Goal: Transaction & Acquisition: Purchase product/service

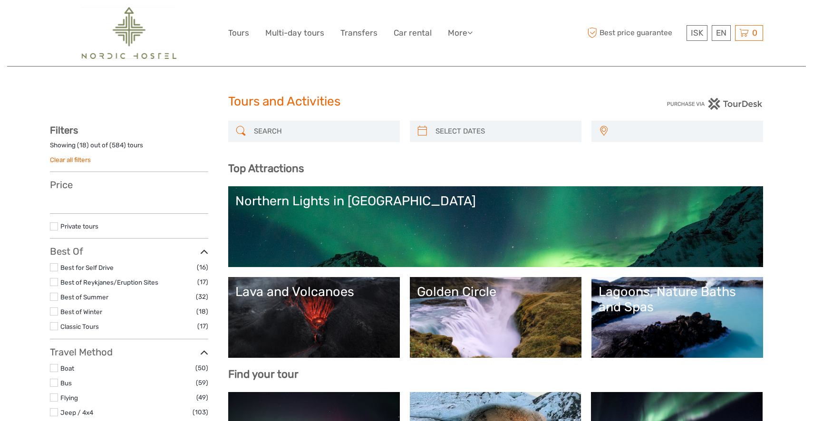
select select
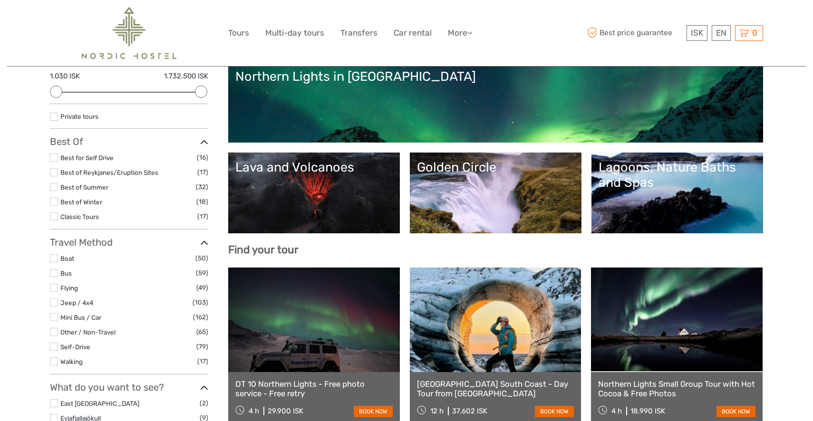
scroll to position [136, 0]
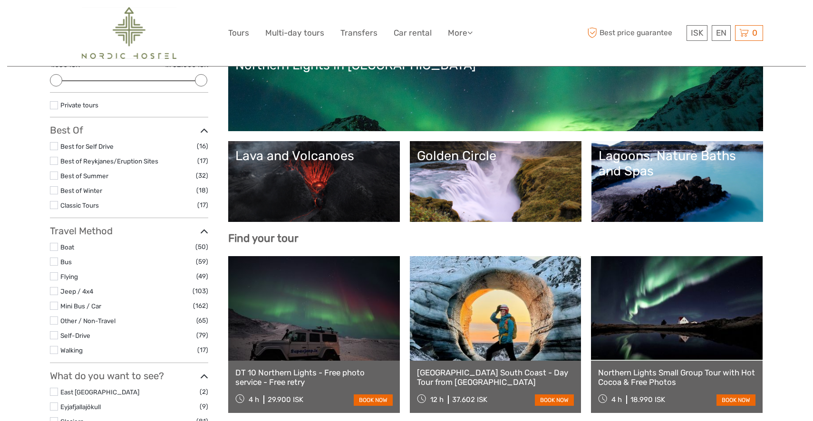
click at [55, 304] on label at bounding box center [54, 306] width 8 height 8
click at [0, 0] on input "checkbox" at bounding box center [0, 0] width 0 height 0
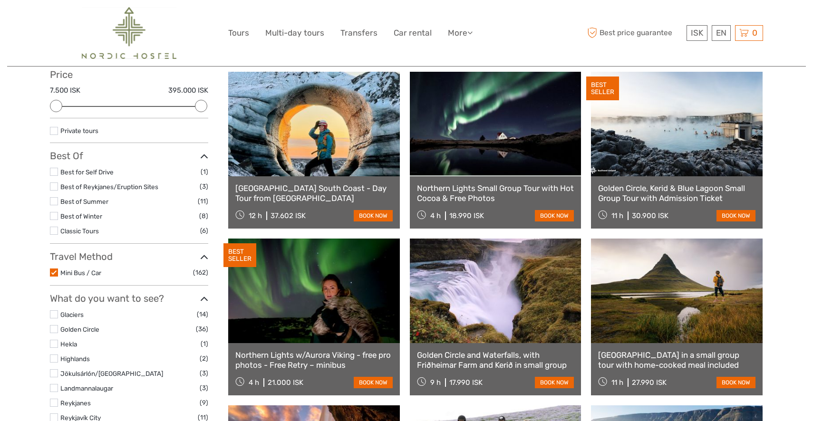
scroll to position [44, 0]
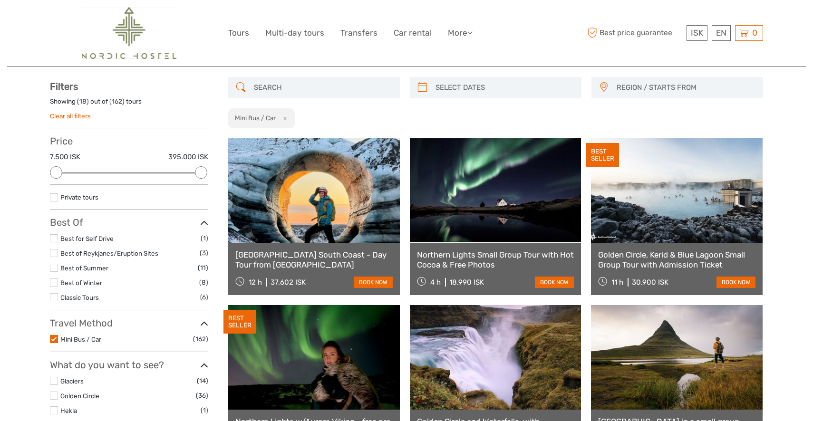
click at [108, 175] on div "Price 7.500 ISK 395.000 ISK Clear" at bounding box center [129, 160] width 158 height 49
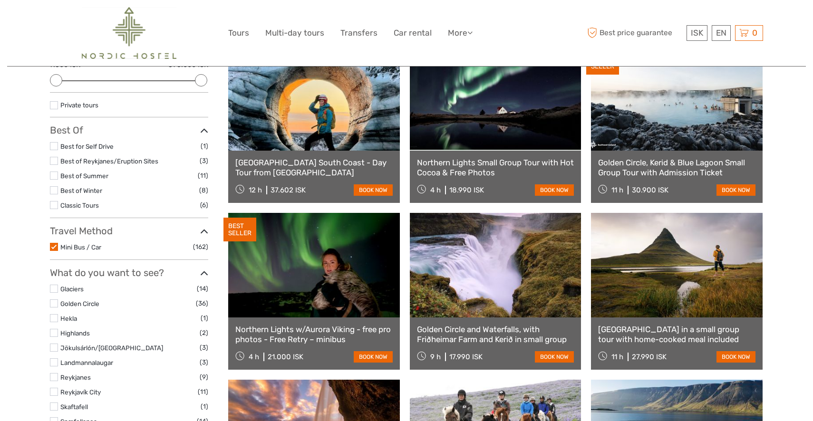
scroll to position [137, 0]
click at [651, 339] on link "[GEOGRAPHIC_DATA] in a small group tour with home-cooked meal included" at bounding box center [676, 334] width 157 height 20
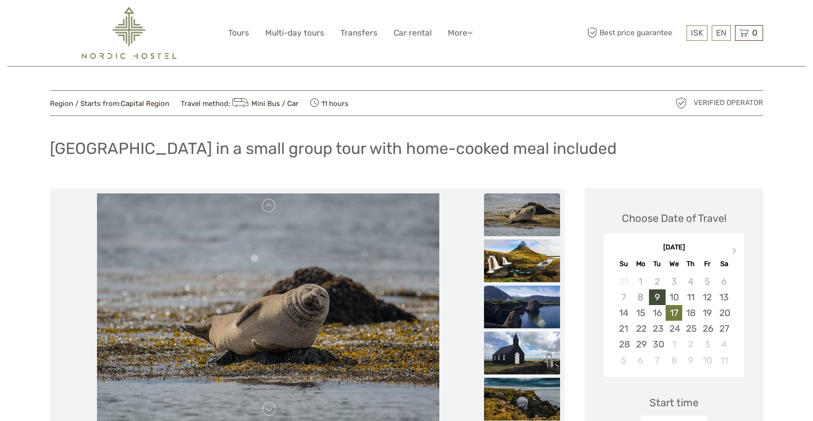
click at [676, 312] on div "17" at bounding box center [674, 313] width 17 height 16
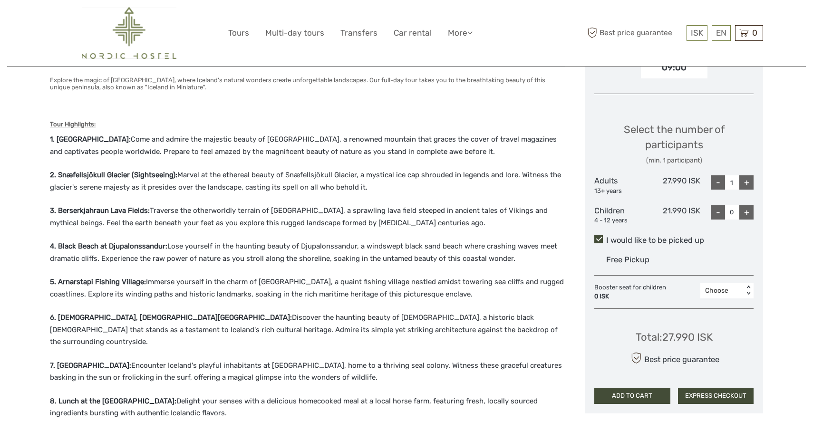
scroll to position [361, 0]
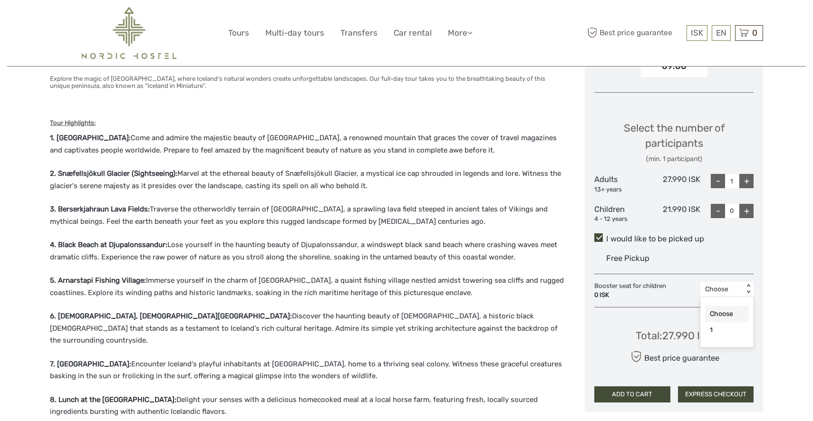
click at [747, 290] on div "< >" at bounding box center [749, 289] width 8 height 10
click at [735, 287] on div "Choose" at bounding box center [722, 290] width 34 height 10
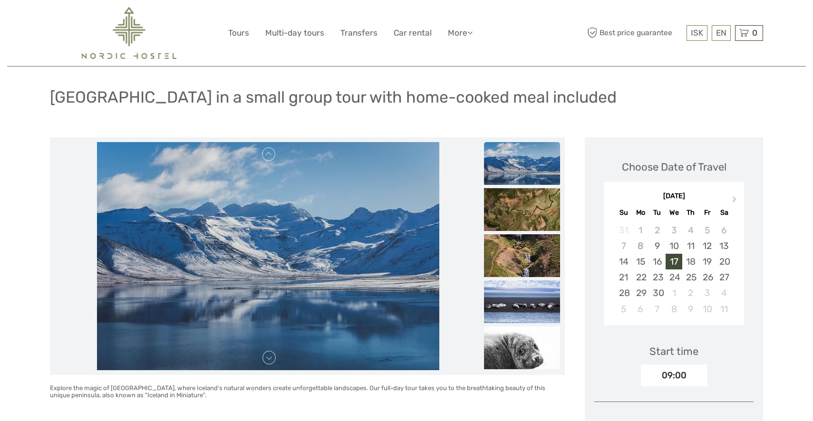
scroll to position [49, 0]
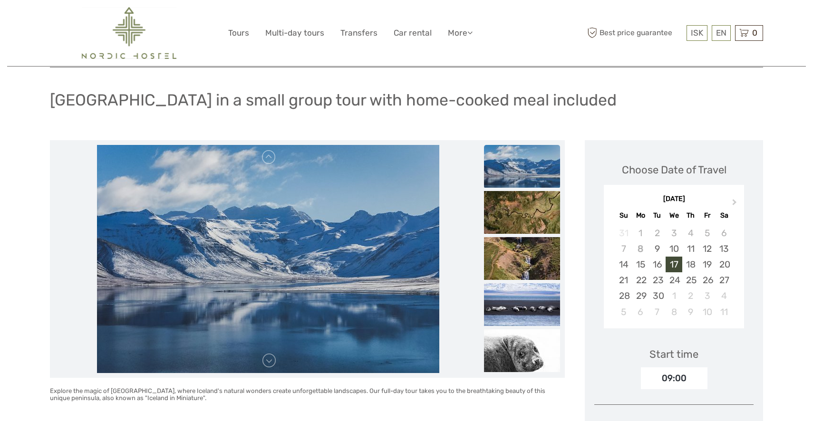
click at [519, 174] on img at bounding box center [522, 166] width 76 height 43
click at [526, 203] on img at bounding box center [522, 212] width 76 height 43
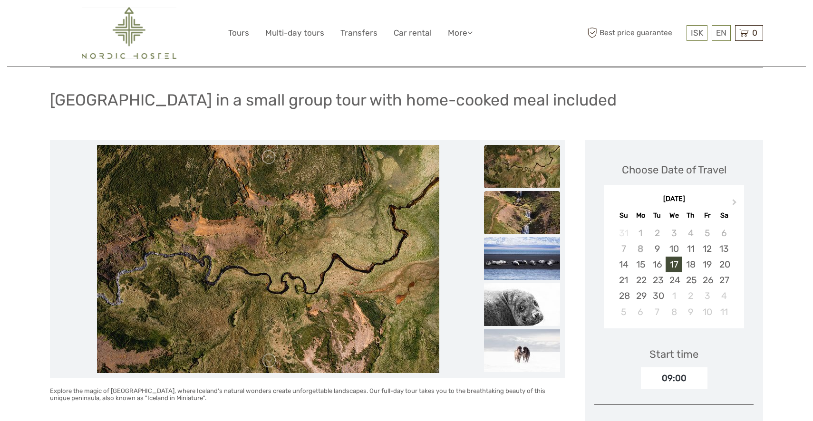
click at [522, 218] on img at bounding box center [522, 212] width 76 height 43
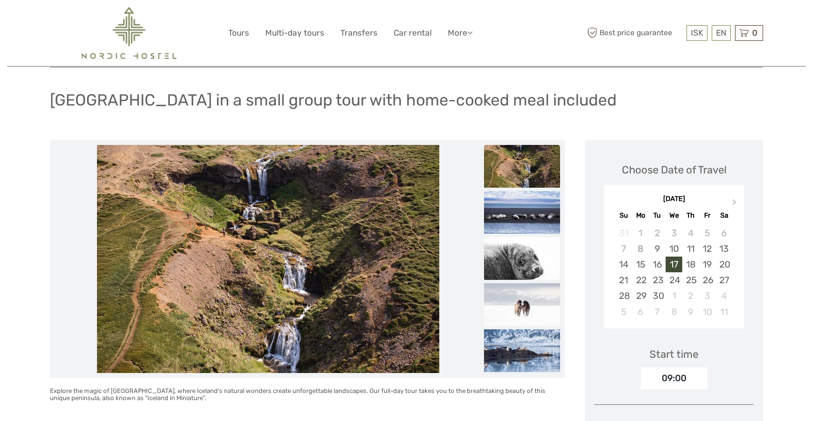
click at [528, 247] on img at bounding box center [522, 258] width 76 height 43
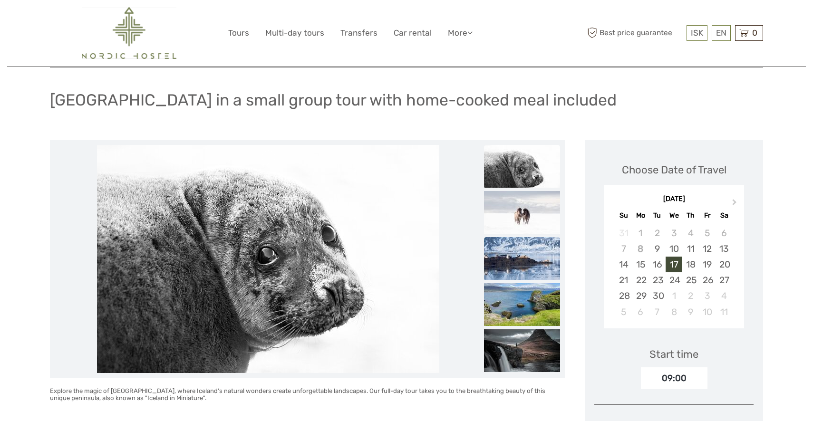
click at [526, 261] on img at bounding box center [522, 258] width 76 height 43
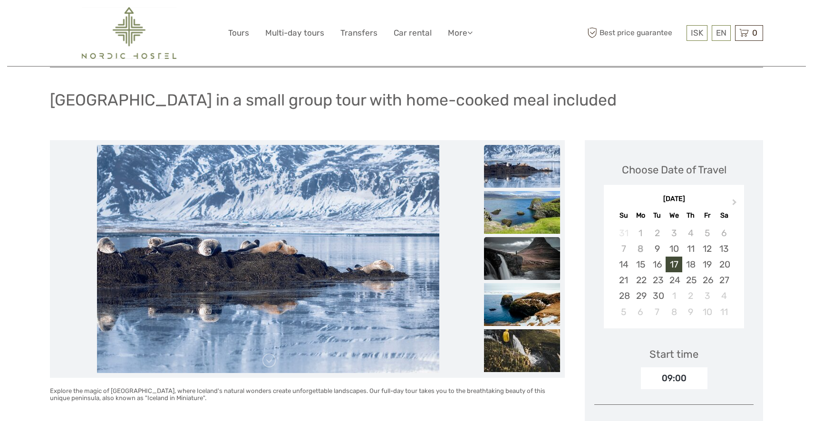
click at [523, 263] on img at bounding box center [522, 258] width 76 height 43
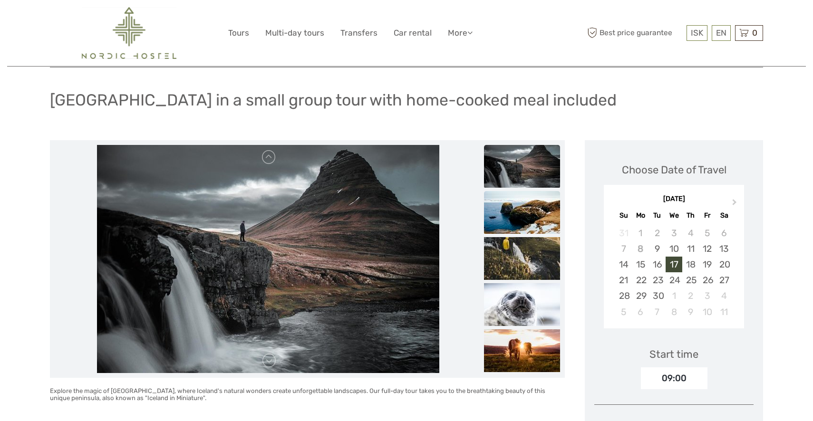
click at [515, 229] on img at bounding box center [522, 212] width 76 height 43
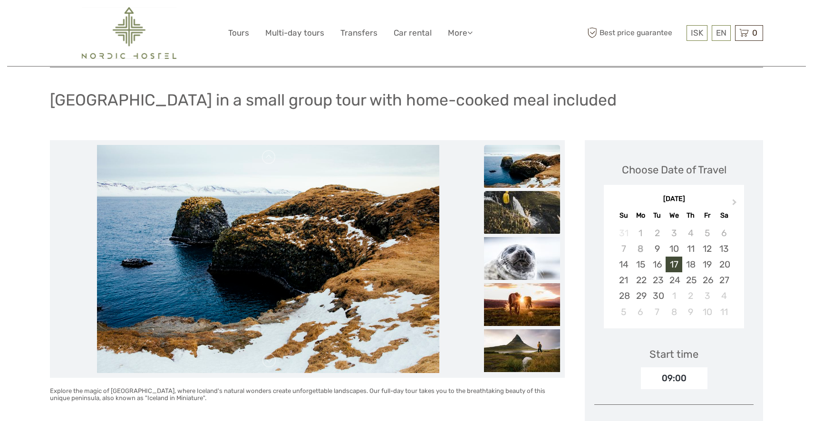
click at [513, 217] on img at bounding box center [522, 212] width 76 height 43
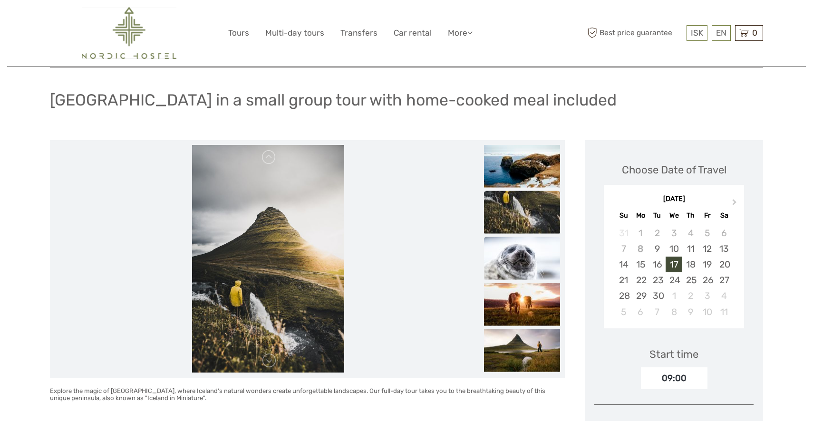
click at [518, 256] on img at bounding box center [522, 258] width 76 height 43
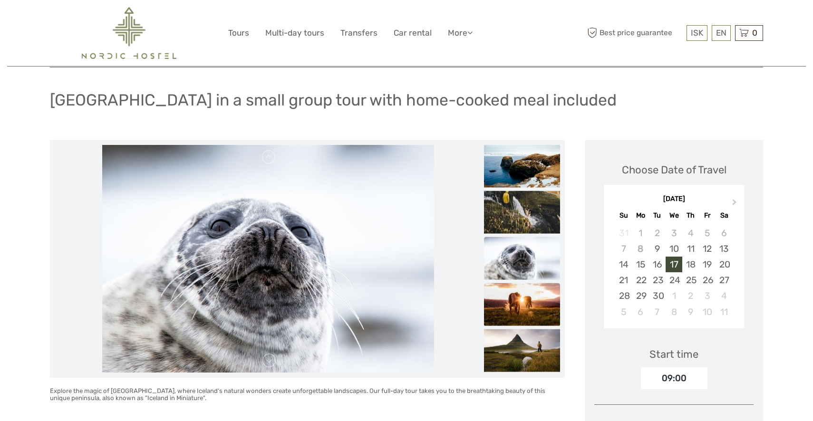
click at [528, 291] on img at bounding box center [522, 304] width 76 height 43
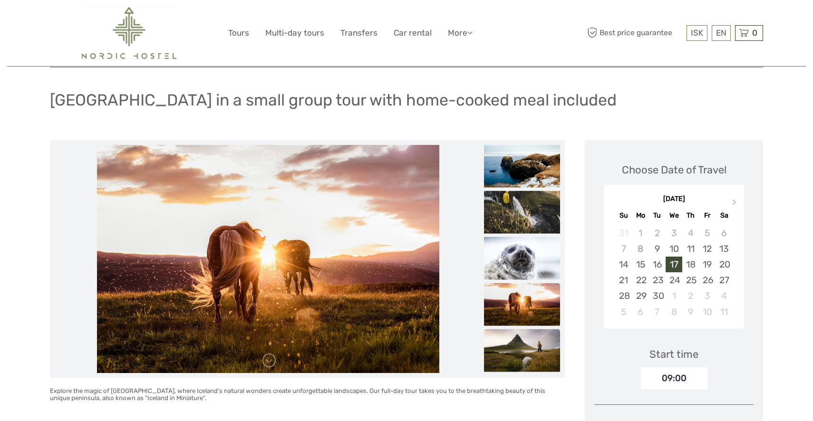
click at [523, 342] on img at bounding box center [522, 350] width 76 height 43
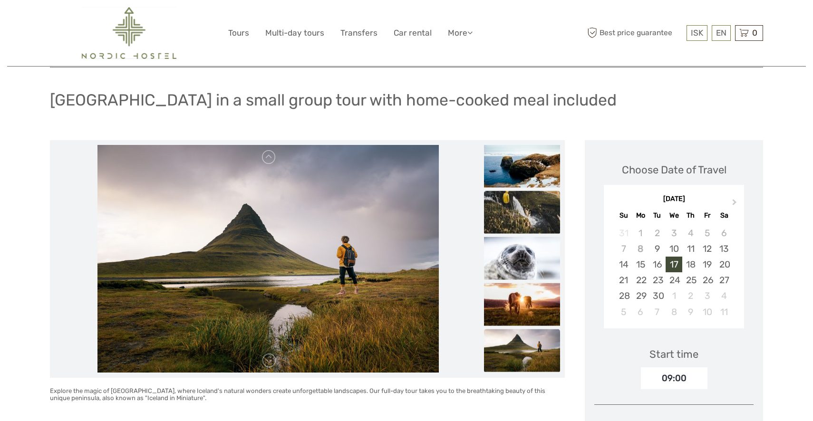
click at [503, 214] on img at bounding box center [522, 212] width 76 height 43
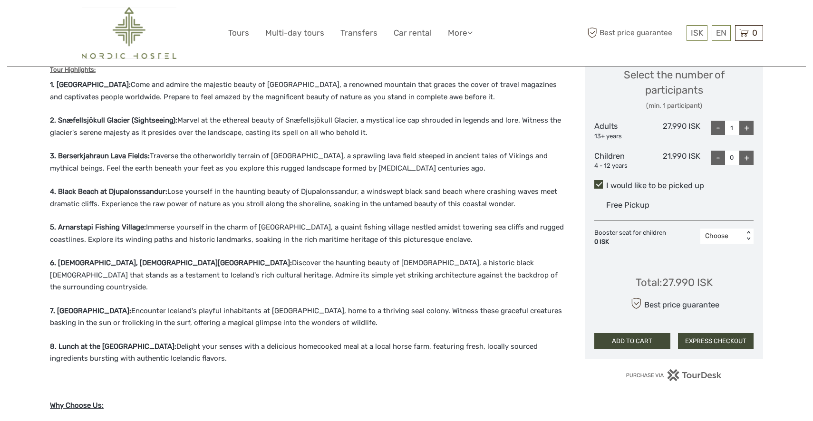
scroll to position [414, 0]
click at [617, 337] on button "ADD TO CART" at bounding box center [633, 342] width 76 height 16
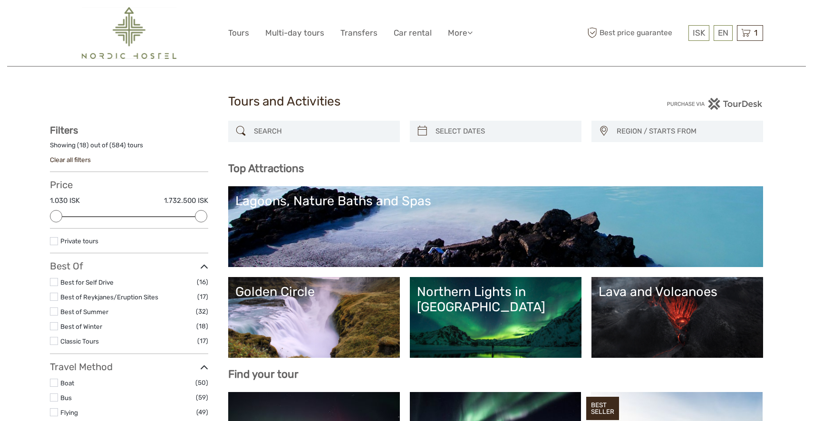
select select
click at [724, 29] on div "EN English Español Deutsch" at bounding box center [723, 33] width 19 height 16
click at [713, 49] on link "English" at bounding box center [712, 52] width 40 height 17
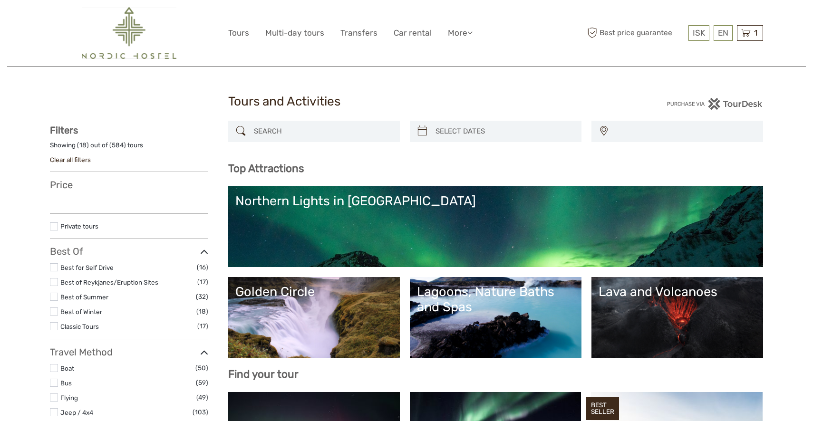
select select
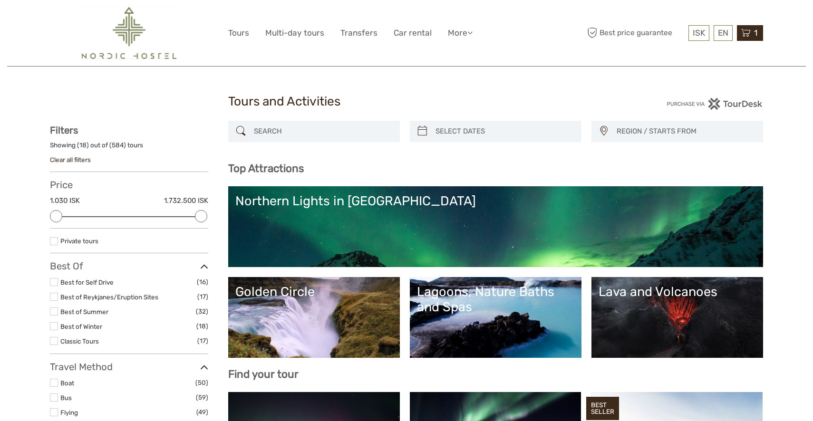
click at [750, 40] on div "1 Items Snæfellsnes Peninsula in a small group tour with home-cooked meal inclu…" at bounding box center [750, 33] width 26 height 16
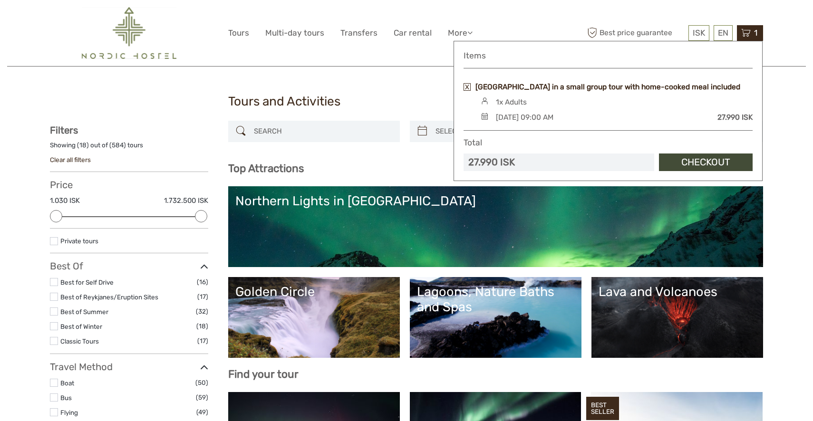
click at [552, 84] on link "[GEOGRAPHIC_DATA] in a small group tour with home-cooked meal included" at bounding box center [608, 87] width 265 height 10
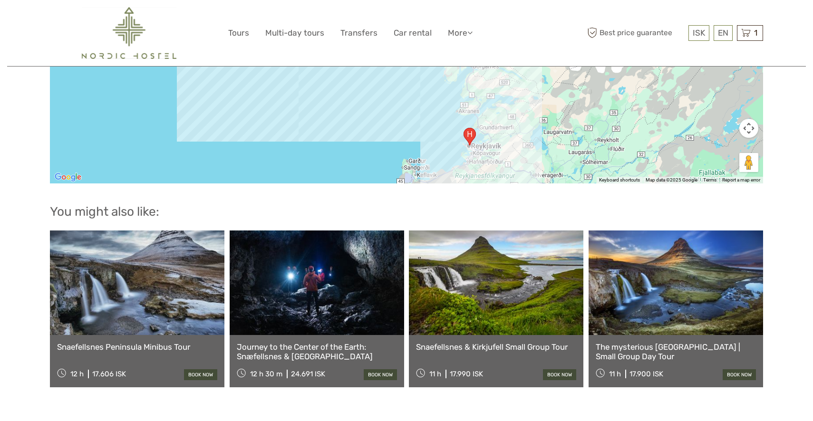
scroll to position [1658, 0]
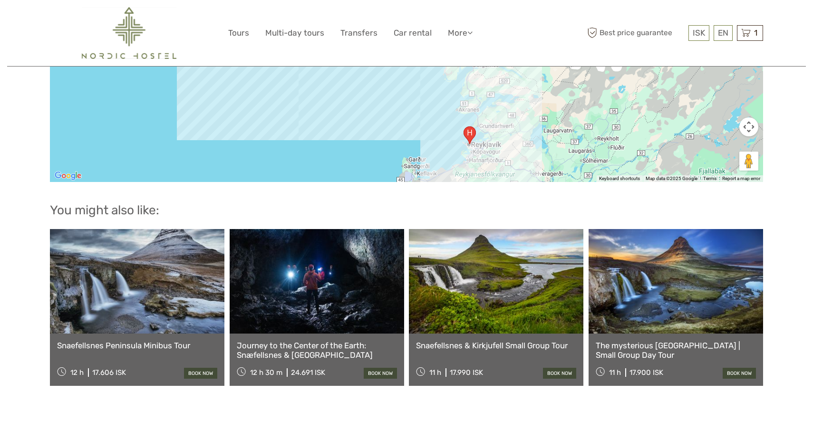
click at [509, 284] on link at bounding box center [496, 281] width 175 height 105
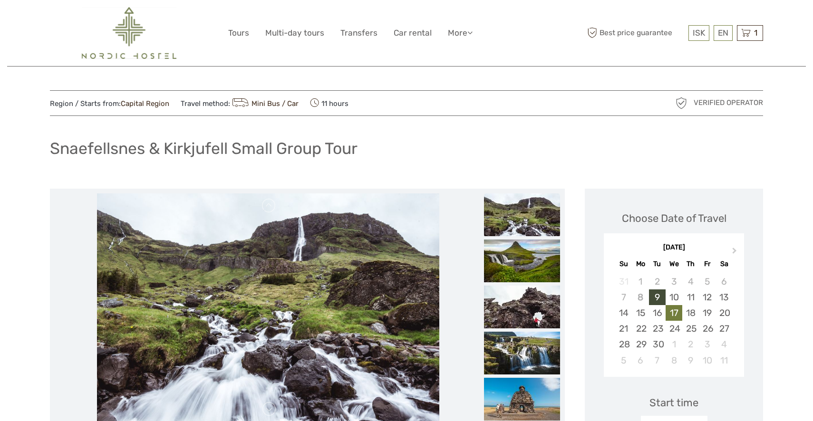
click at [673, 305] on div "17" at bounding box center [674, 313] width 17 height 16
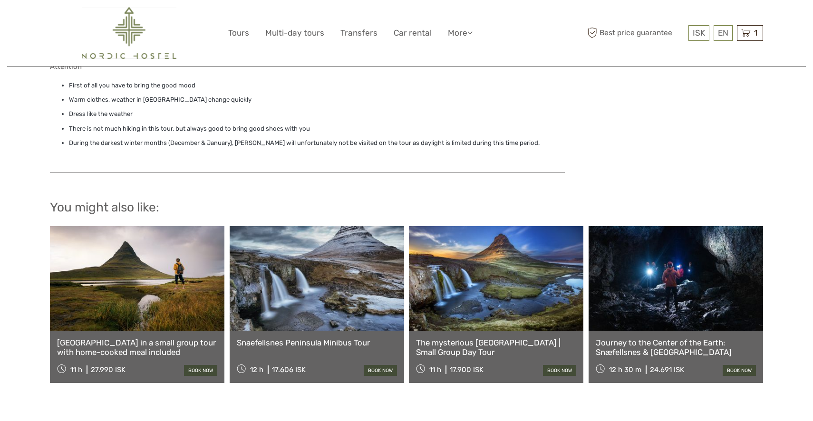
scroll to position [1042, 0]
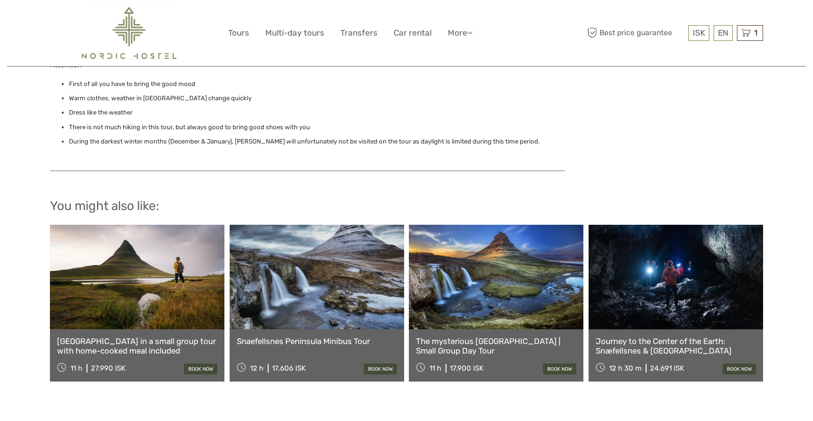
click at [498, 337] on link "The mysterious [GEOGRAPHIC_DATA] | Small Group Day Tour" at bounding box center [496, 347] width 160 height 20
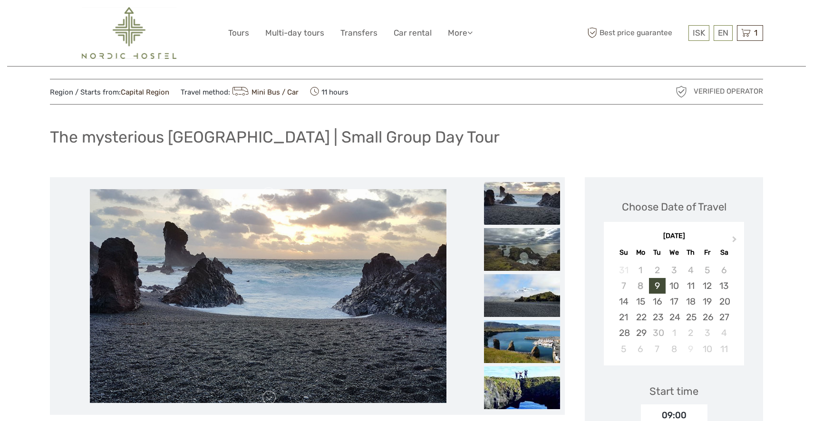
scroll to position [8, 0]
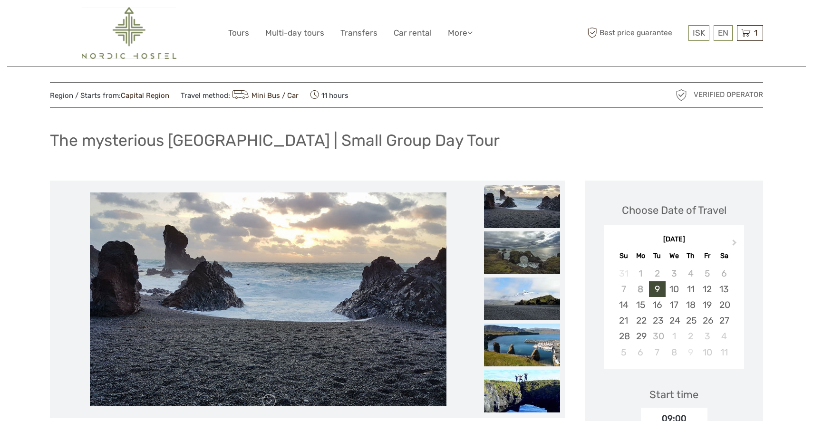
click at [723, 93] on span "Verified Operator" at bounding box center [728, 95] width 69 height 10
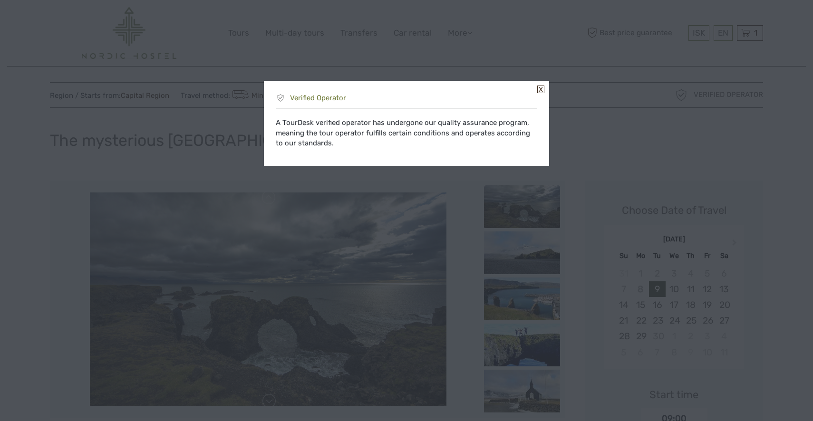
click at [539, 88] on link at bounding box center [541, 90] width 7 height 8
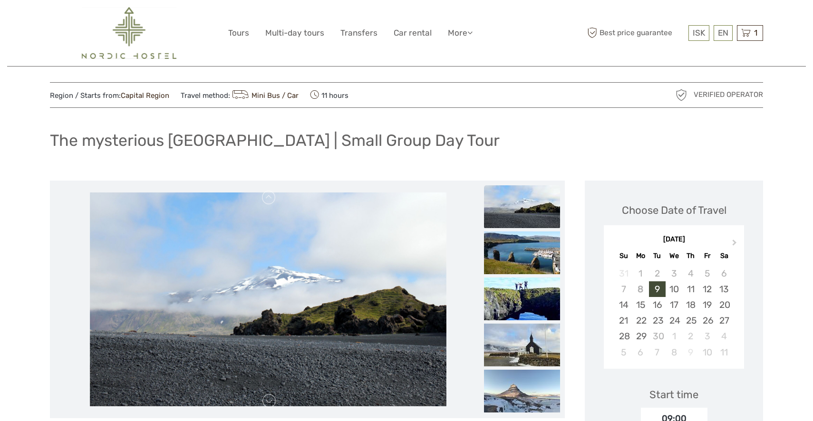
scroll to position [10, 0]
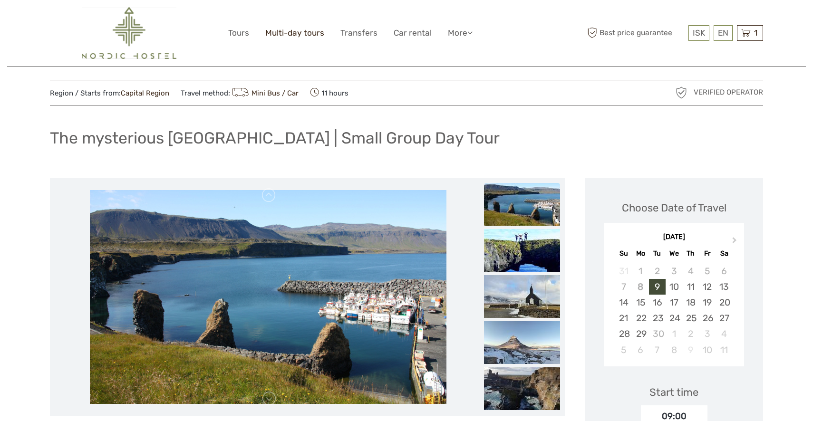
click at [291, 31] on link "Multi-day tours" at bounding box center [294, 33] width 59 height 14
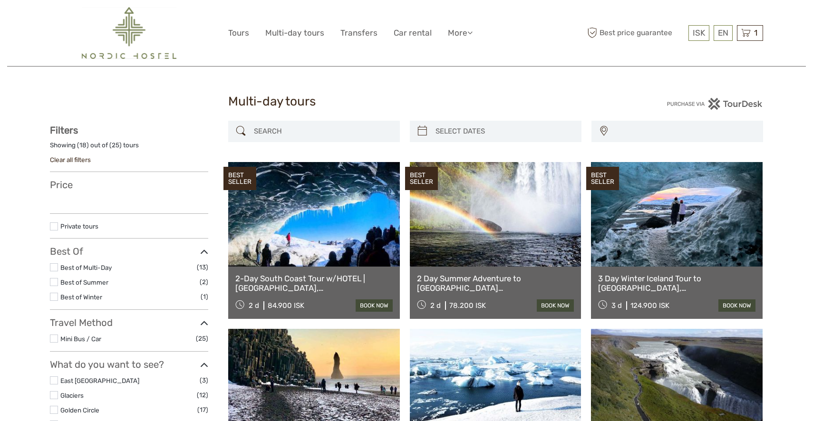
select select
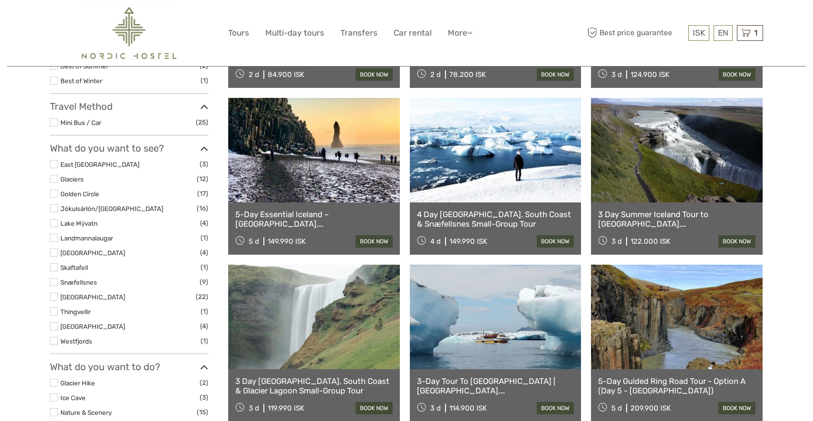
scroll to position [232, 0]
click at [352, 168] on link at bounding box center [314, 150] width 172 height 105
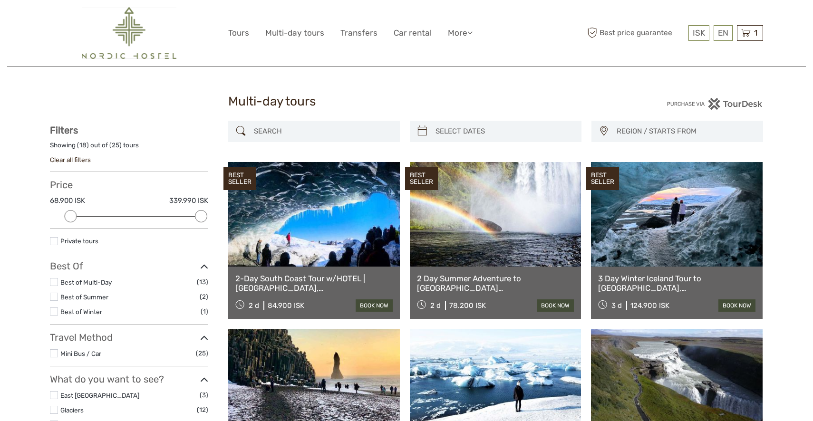
scroll to position [0, 0]
click at [236, 30] on link "Tours" at bounding box center [238, 33] width 21 height 14
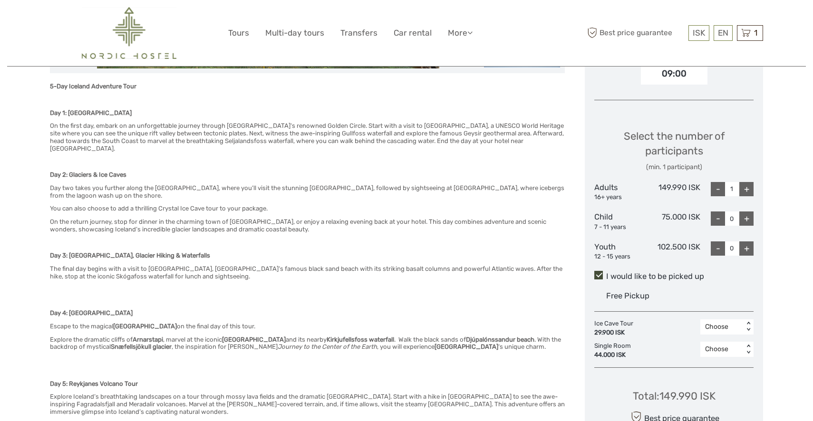
scroll to position [372, 0]
drag, startPoint x: 193, startPoint y: 294, endPoint x: 117, endPoint y: 294, distance: 76.1
click at [117, 323] on h6 "Escape to the magical [GEOGRAPHIC_DATA] on the final day of this tour." at bounding box center [307, 327] width 515 height 8
copy h6 "[GEOGRAPHIC_DATA]"
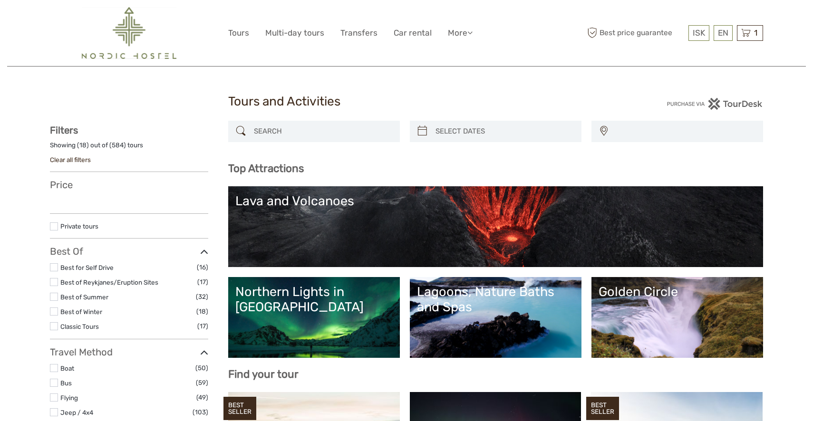
select select
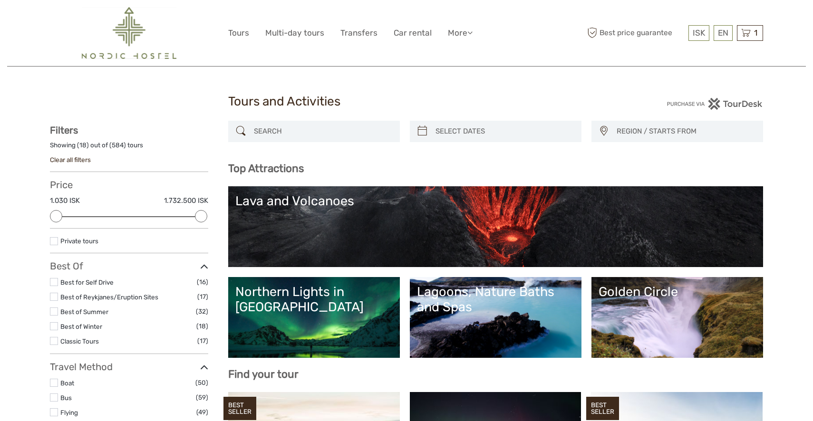
click at [422, 131] on icon at bounding box center [423, 131] width 10 height 15
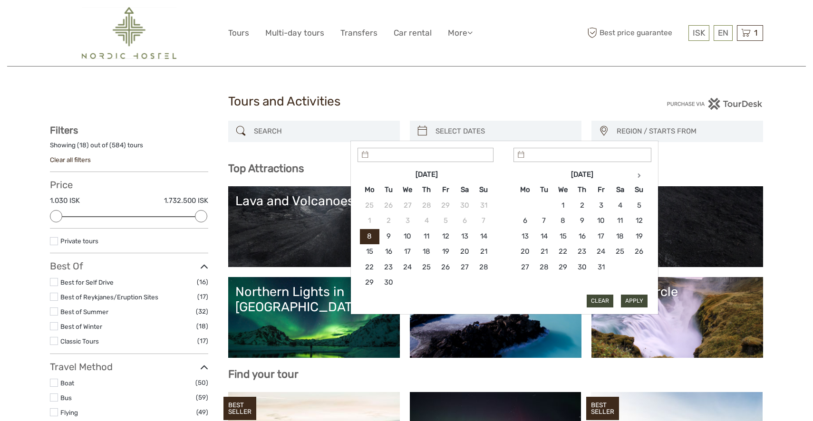
type input "08/09/2025"
type input "11/09/2025"
type input "17/09/2025"
type input "11/09/2025"
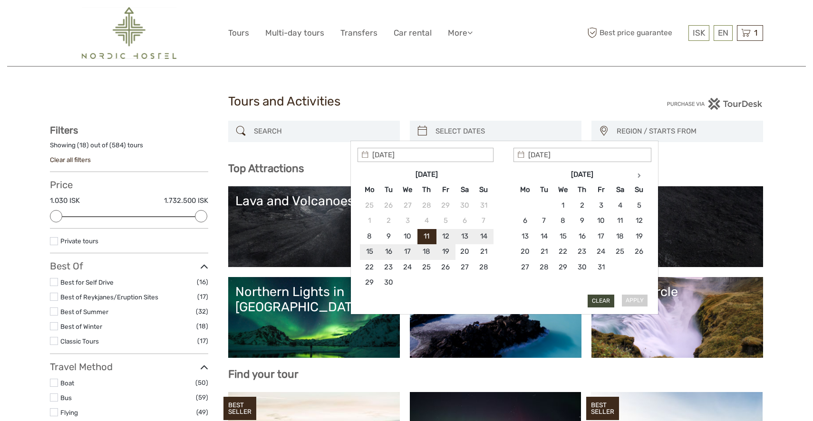
type input "26/09/2025"
click at [598, 300] on button "Clear" at bounding box center [601, 301] width 27 height 12
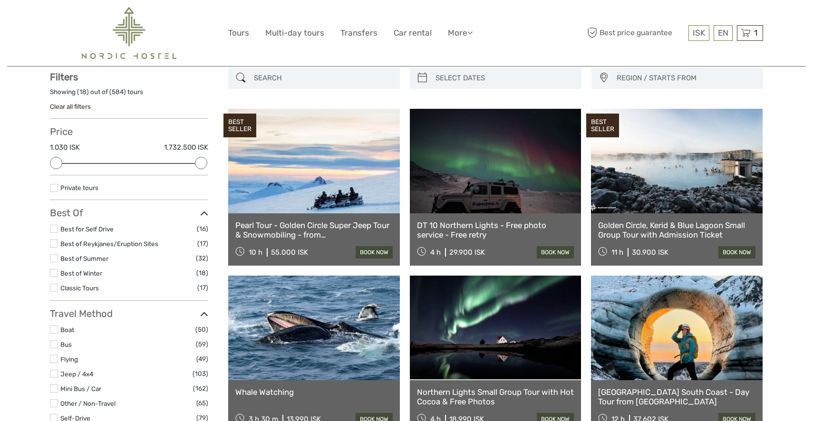
scroll to position [54, 0]
click at [422, 78] on icon at bounding box center [423, 77] width 10 height 15
type input "08/09/2025"
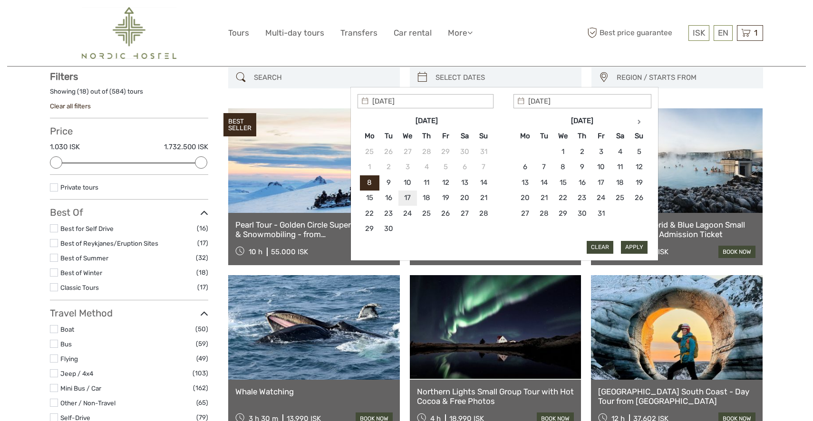
type input "17/09/2025"
type input "08/09/2025"
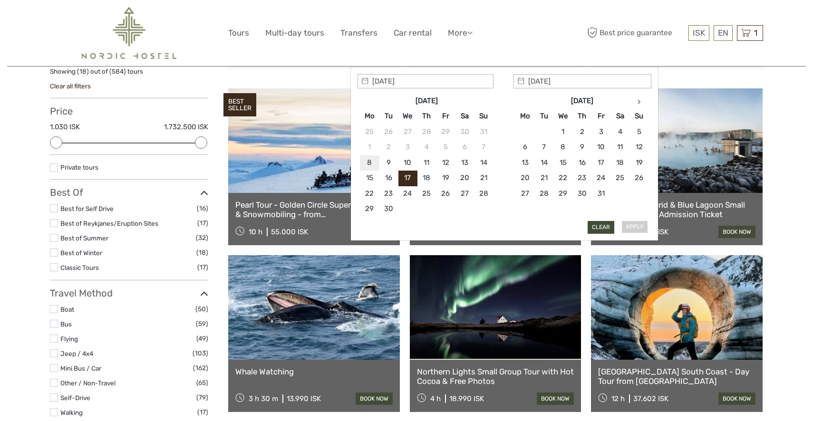
scroll to position [75, 0]
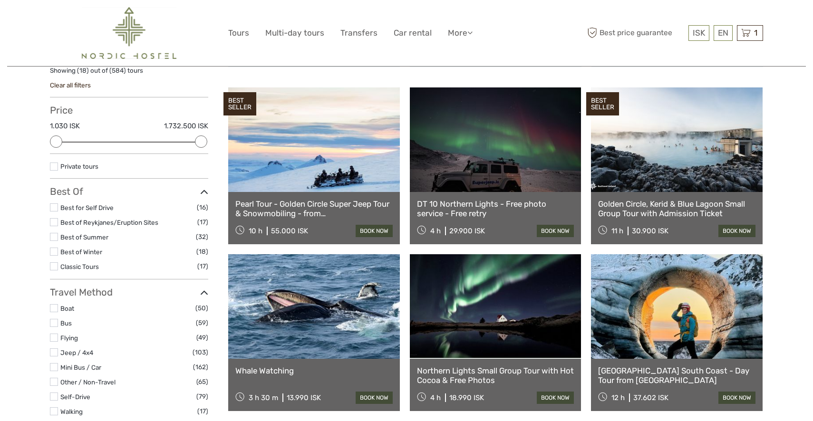
click at [88, 140] on div "Price 1.030 ISK 1.732.500 ISK Clear" at bounding box center [129, 129] width 158 height 49
drag, startPoint x: 201, startPoint y: 139, endPoint x: 136, endPoint y: 143, distance: 65.3
click at [136, 143] on div "Price 1.030 ISK 28.791 ISK Clear" at bounding box center [129, 129] width 158 height 49
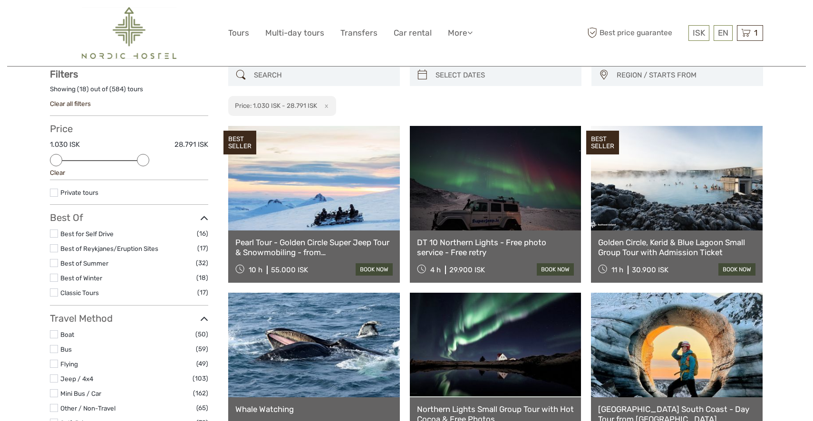
scroll to position [54, 0]
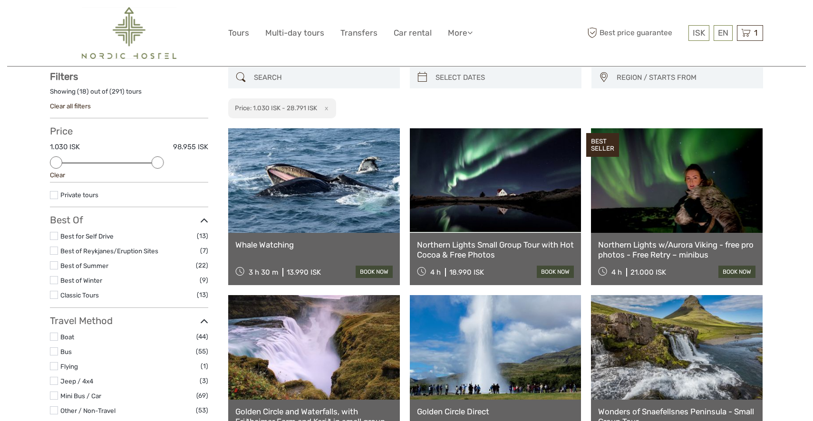
drag, startPoint x: 146, startPoint y: 162, endPoint x: 154, endPoint y: 163, distance: 7.7
click at [154, 163] on div at bounding box center [158, 163] width 12 height 12
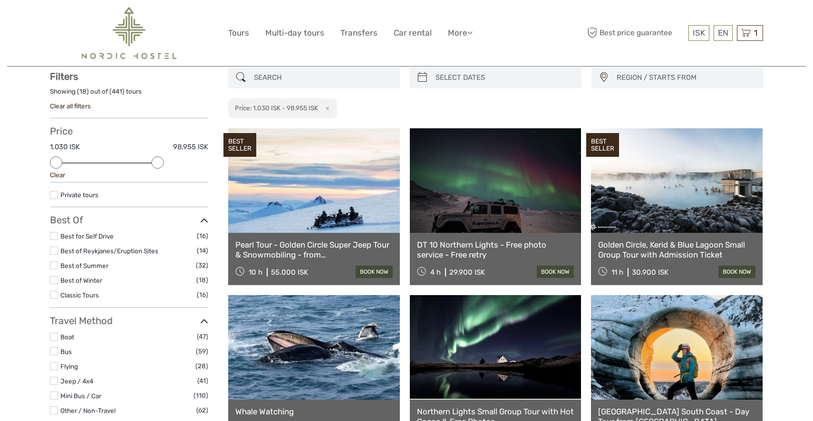
click at [57, 253] on label at bounding box center [54, 251] width 8 height 8
click at [0, 0] on input "checkbox" at bounding box center [0, 0] width 0 height 0
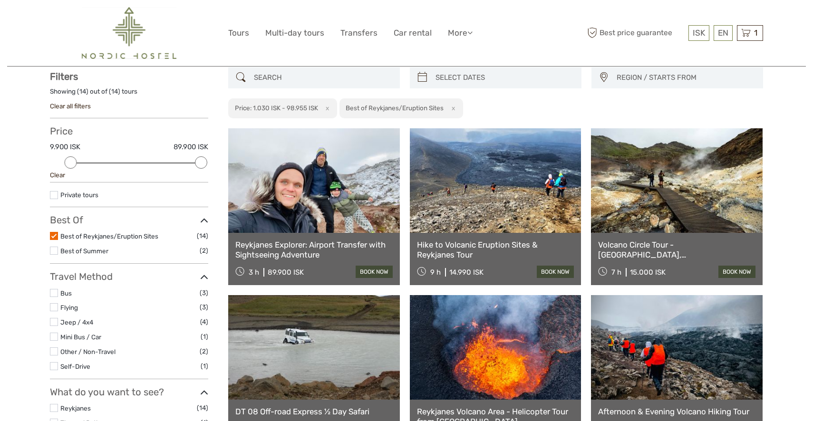
click at [308, 251] on link "Reykjanes Explorer: Airport Transfer with Sightseeing Adventure" at bounding box center [313, 250] width 157 height 20
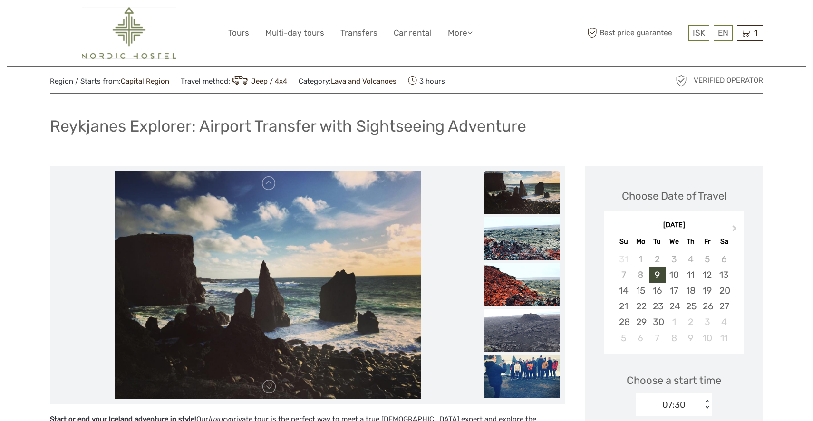
scroll to position [20, 0]
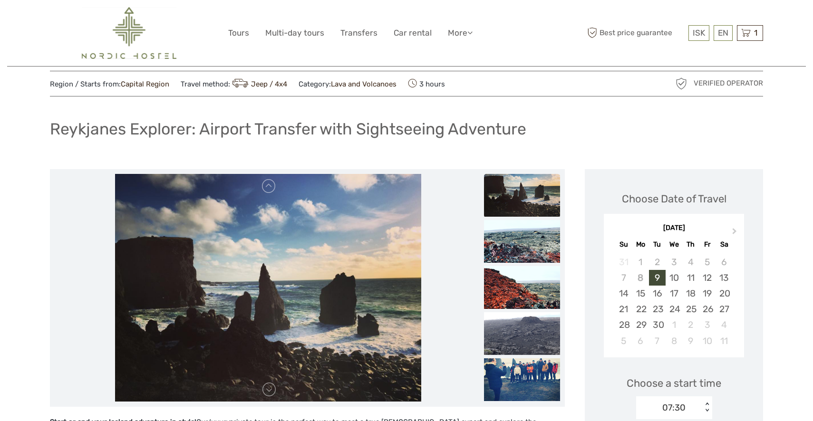
click at [525, 200] on img at bounding box center [522, 195] width 76 height 43
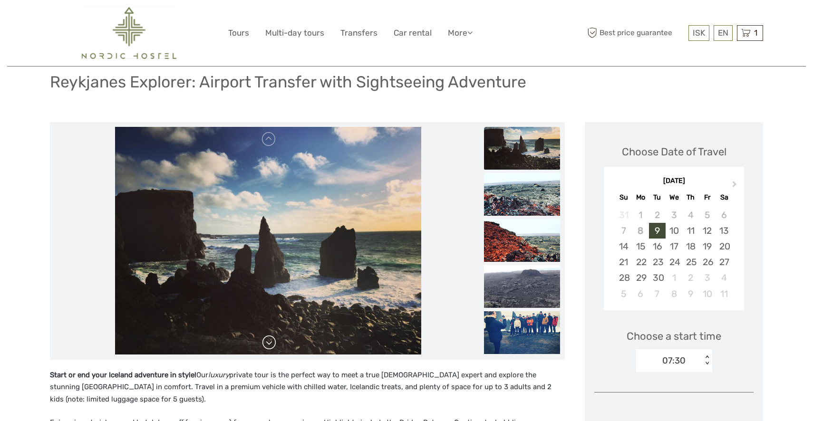
scroll to position [66, 0]
click at [621, 246] on div "14" at bounding box center [624, 247] width 17 height 16
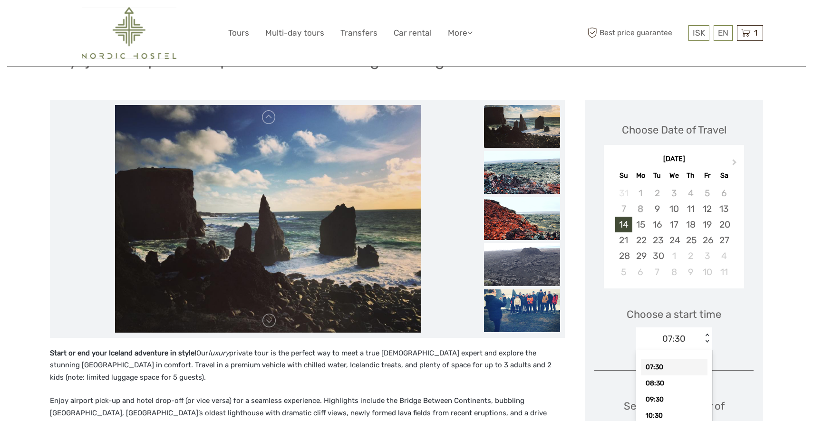
click at [705, 351] on div "option 07:30 selected, 1 of 13. 13 results available. Use Up and Down to choose…" at bounding box center [675, 339] width 76 height 23
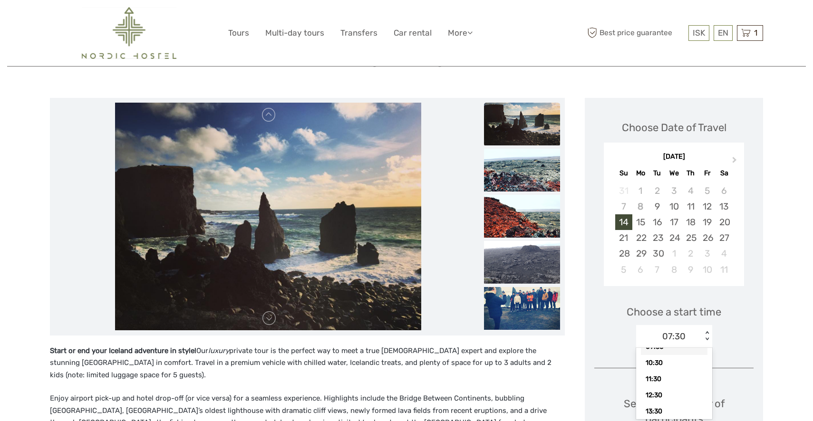
scroll to position [51, 0]
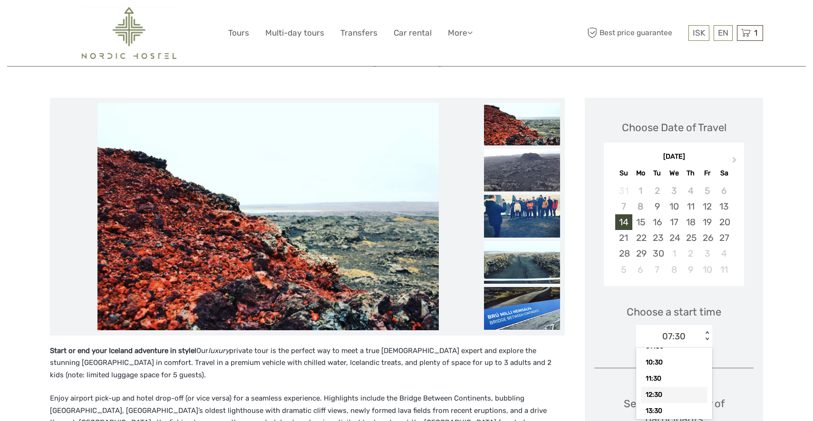
click at [661, 393] on div "12:30" at bounding box center [674, 395] width 67 height 16
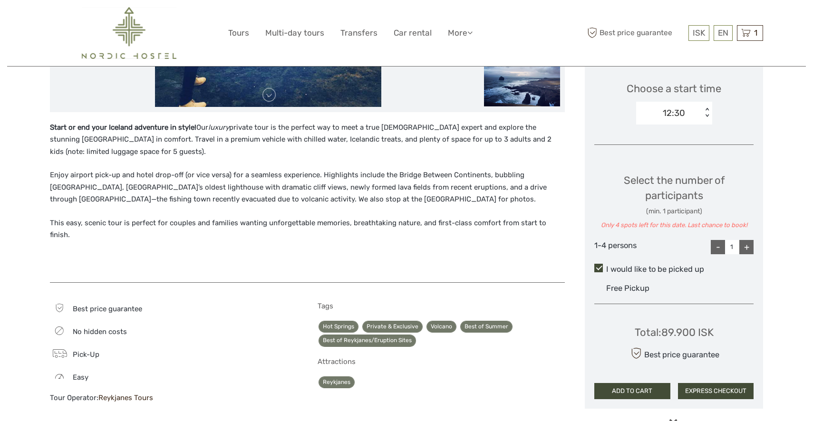
scroll to position [314, 0]
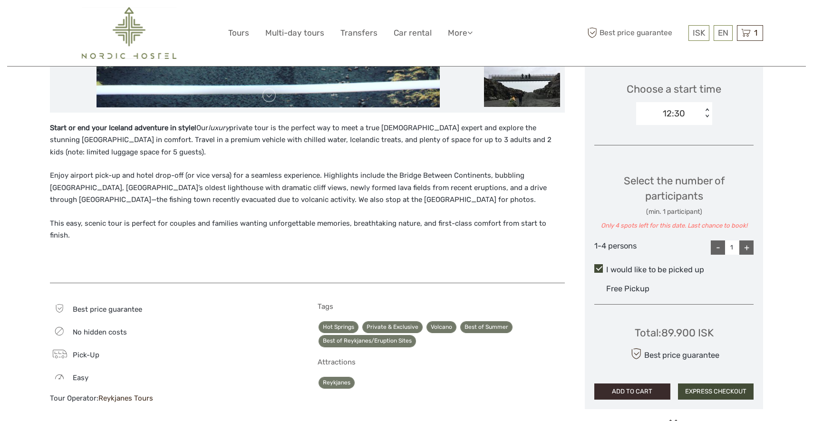
click at [639, 391] on button "ADD TO CART" at bounding box center [633, 392] width 76 height 16
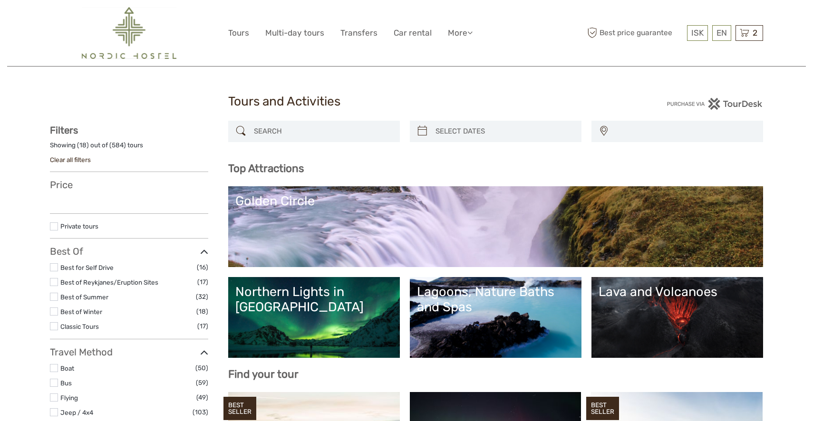
select select
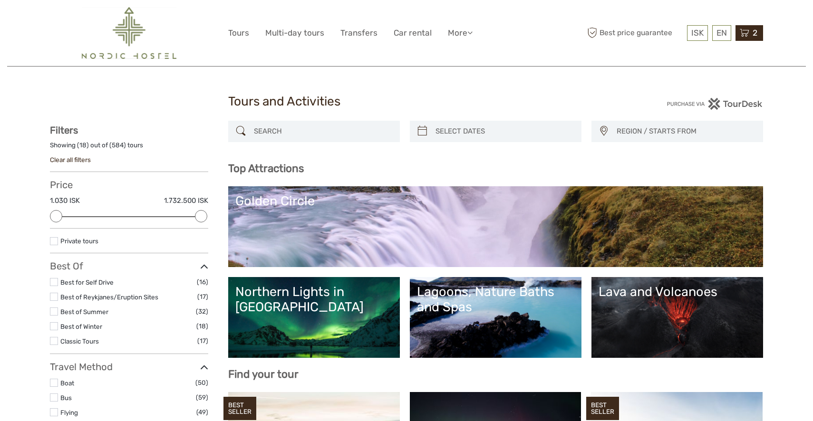
click at [749, 36] on icon at bounding box center [745, 33] width 10 height 12
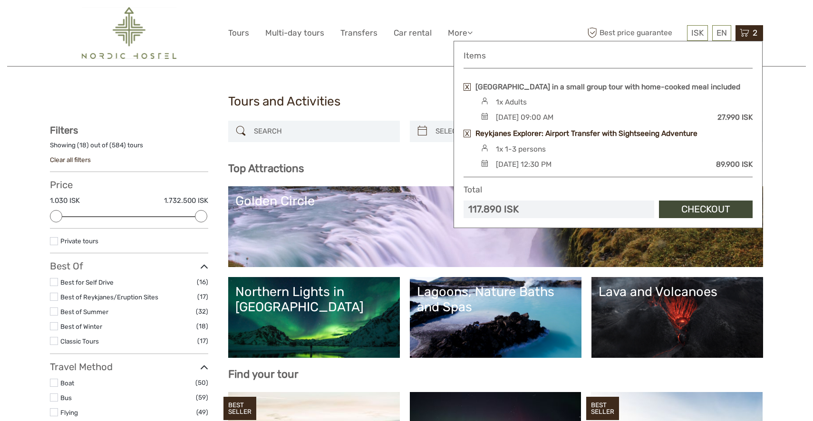
click at [637, 139] on link "Reykjanes Explorer: Airport Transfer with Sightseeing Adventure" at bounding box center [587, 133] width 222 height 10
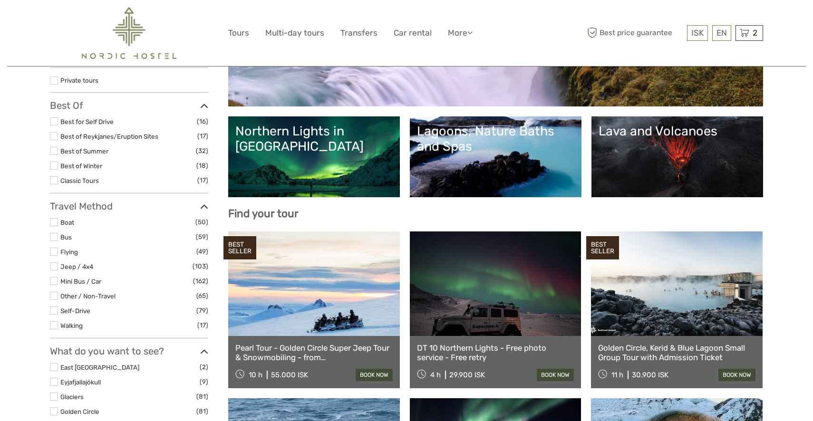
scroll to position [176, 0]
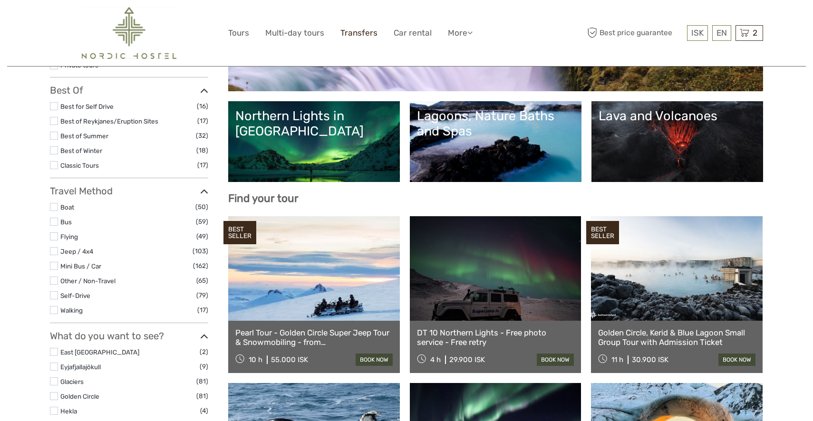
click at [355, 34] on link "Transfers" at bounding box center [359, 33] width 37 height 14
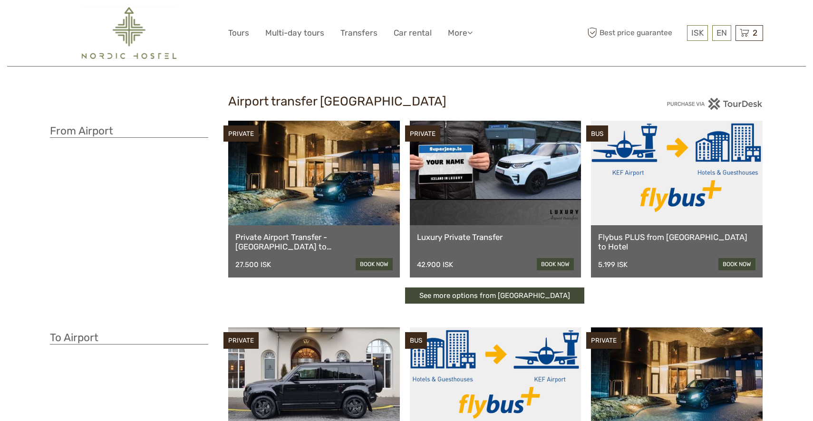
click at [628, 234] on link "Flybus PLUS from [GEOGRAPHIC_DATA] to Hotel" at bounding box center [676, 243] width 157 height 20
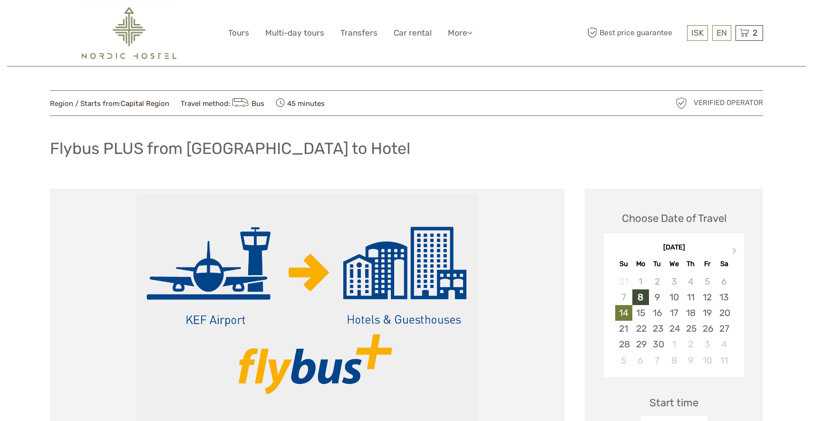
click at [620, 313] on div "14" at bounding box center [624, 313] width 17 height 16
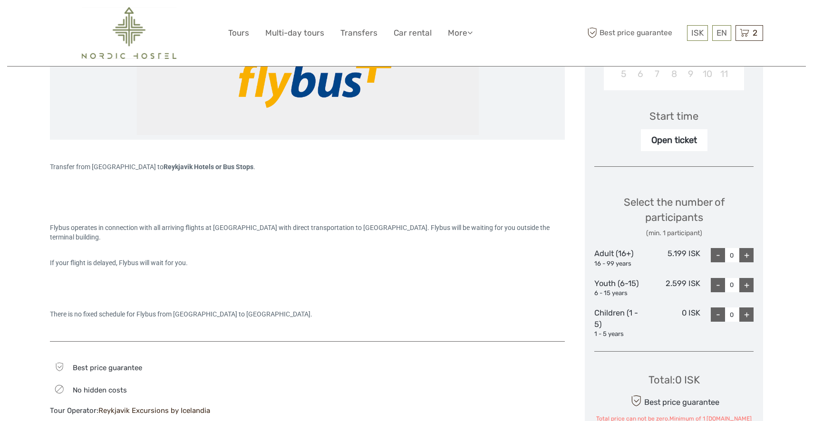
scroll to position [287, 0]
click at [748, 252] on div "+" at bounding box center [747, 255] width 14 height 14
type input "1"
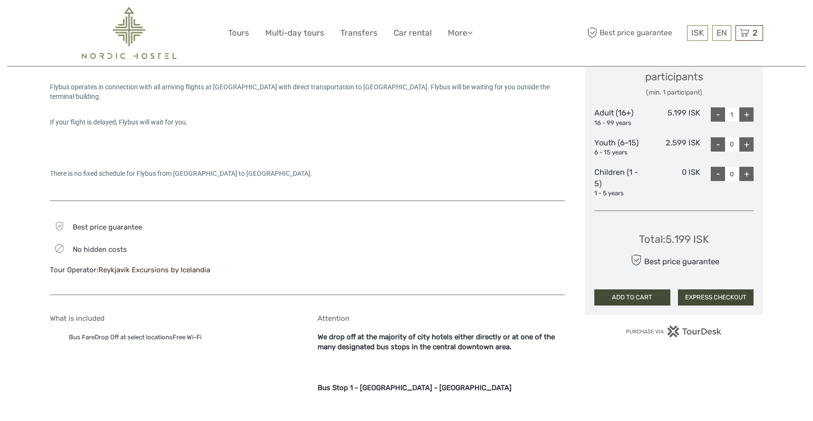
scroll to position [428, 0]
click at [359, 31] on link "Transfers" at bounding box center [359, 33] width 37 height 14
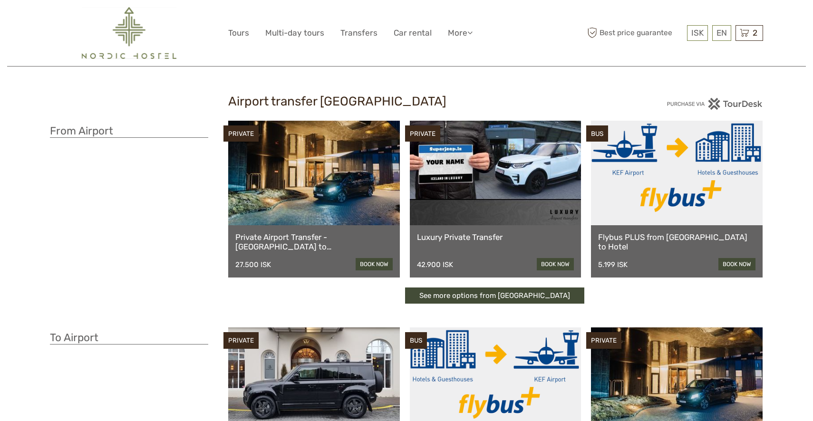
click at [649, 200] on link at bounding box center [677, 173] width 172 height 105
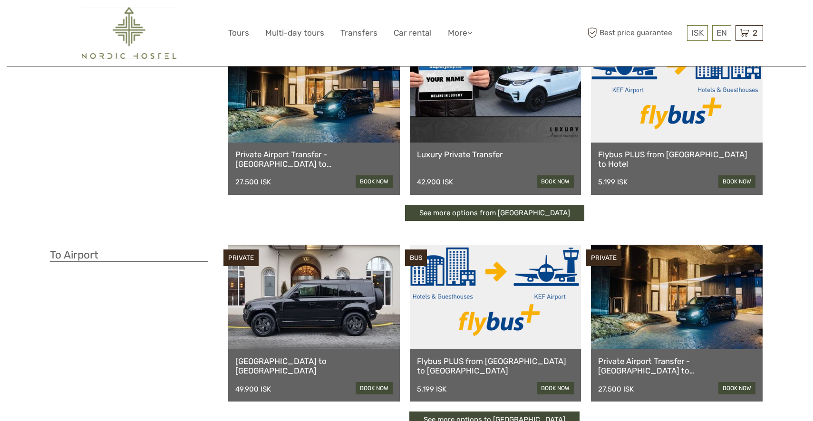
scroll to position [84, 0]
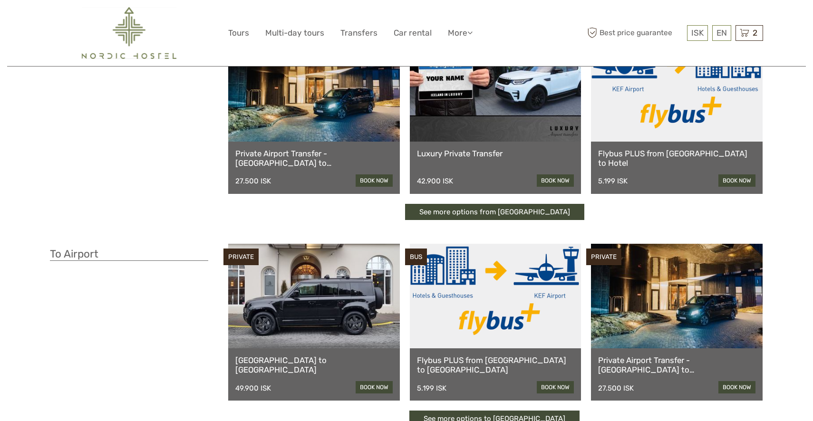
click at [499, 332] on link at bounding box center [496, 296] width 172 height 105
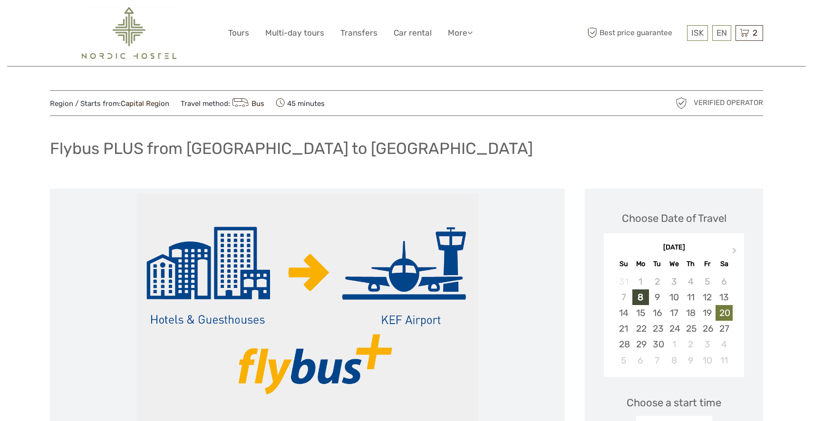
click at [728, 311] on div "20" at bounding box center [724, 313] width 17 height 16
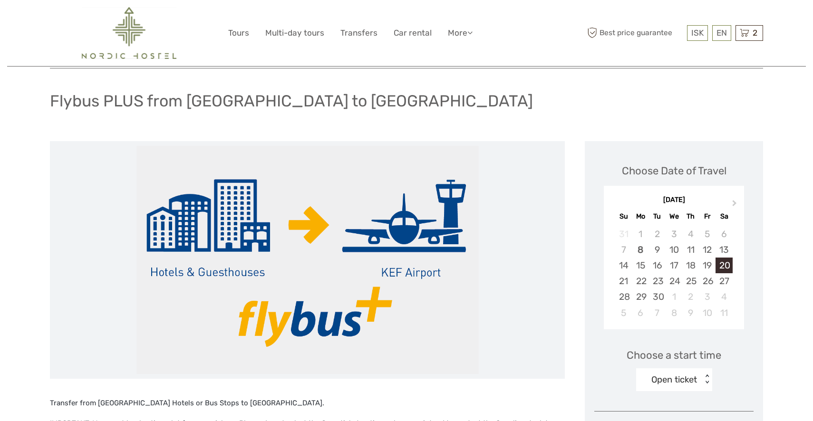
scroll to position [49, 0]
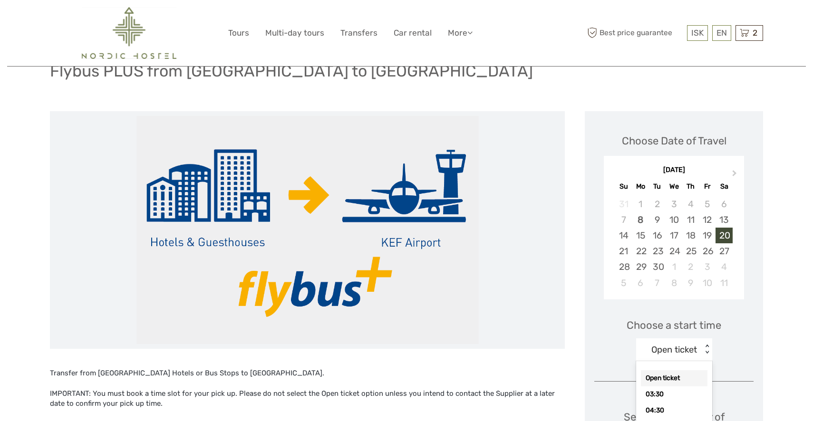
click at [705, 362] on div "option Open ticket selected, 1 of 18. 18 results available. Use Up and Down to …" at bounding box center [675, 350] width 76 height 23
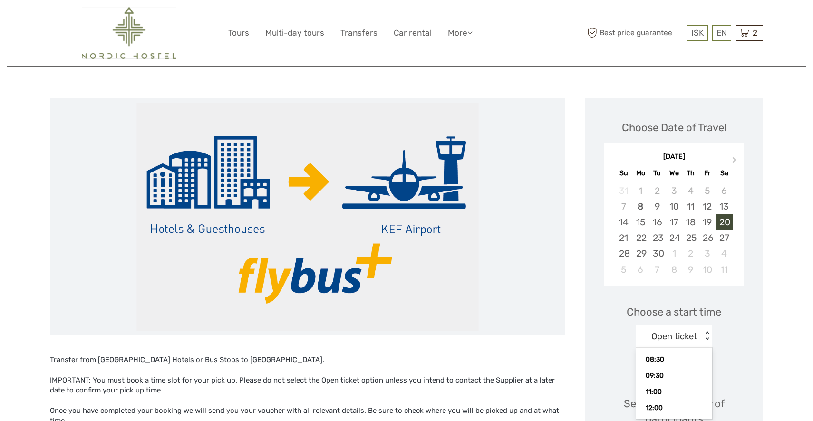
scroll to position [103, 0]
click at [497, 83] on div "Region / Starts from: Capital Region Travel method: Bus 45 minutes Verified Ope…" at bounding box center [407, 408] width 714 height 816
